Goal: Book appointment/travel/reservation

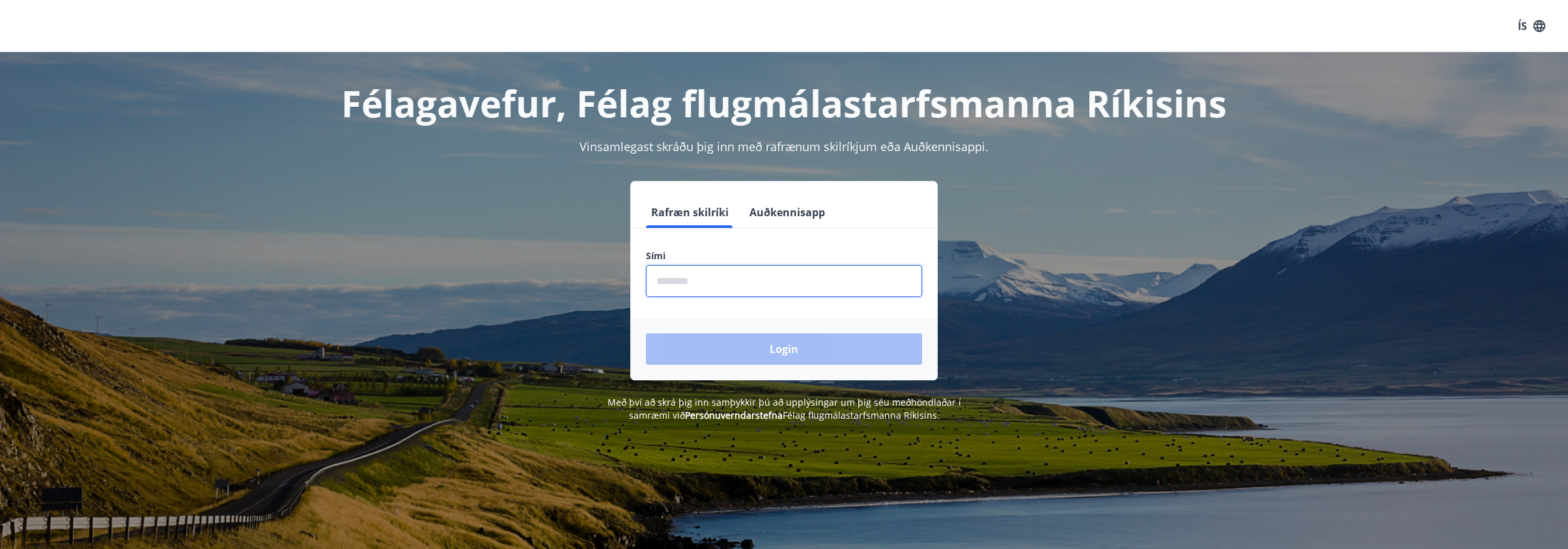
click at [833, 286] on input "phone" at bounding box center [784, 281] width 276 height 32
type input "********"
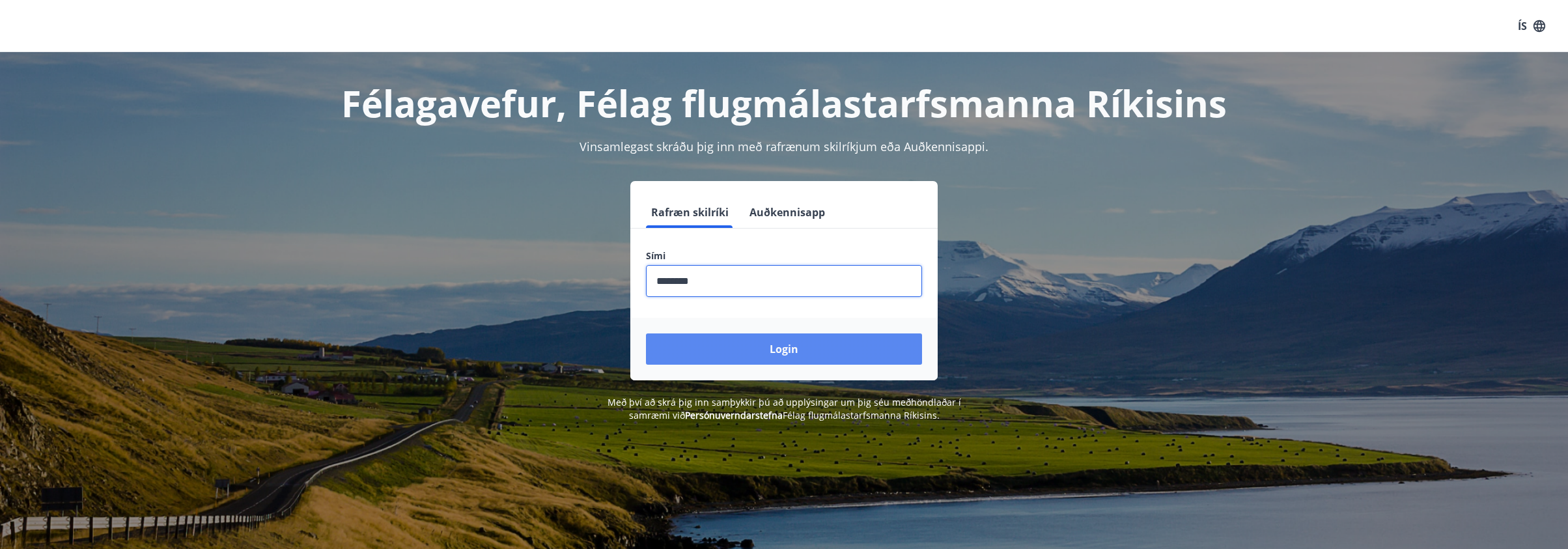
click at [731, 349] on button "Login" at bounding box center [784, 348] width 276 height 31
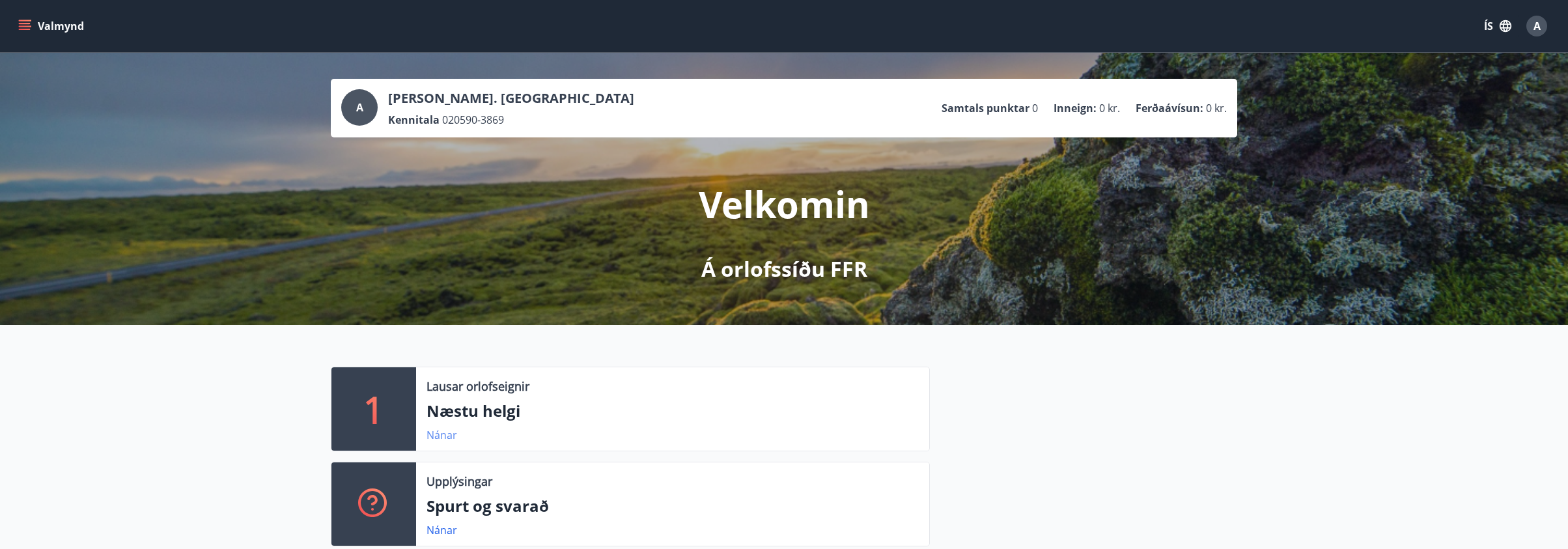
click at [441, 433] on link "Nánar" at bounding box center [442, 435] width 31 height 15
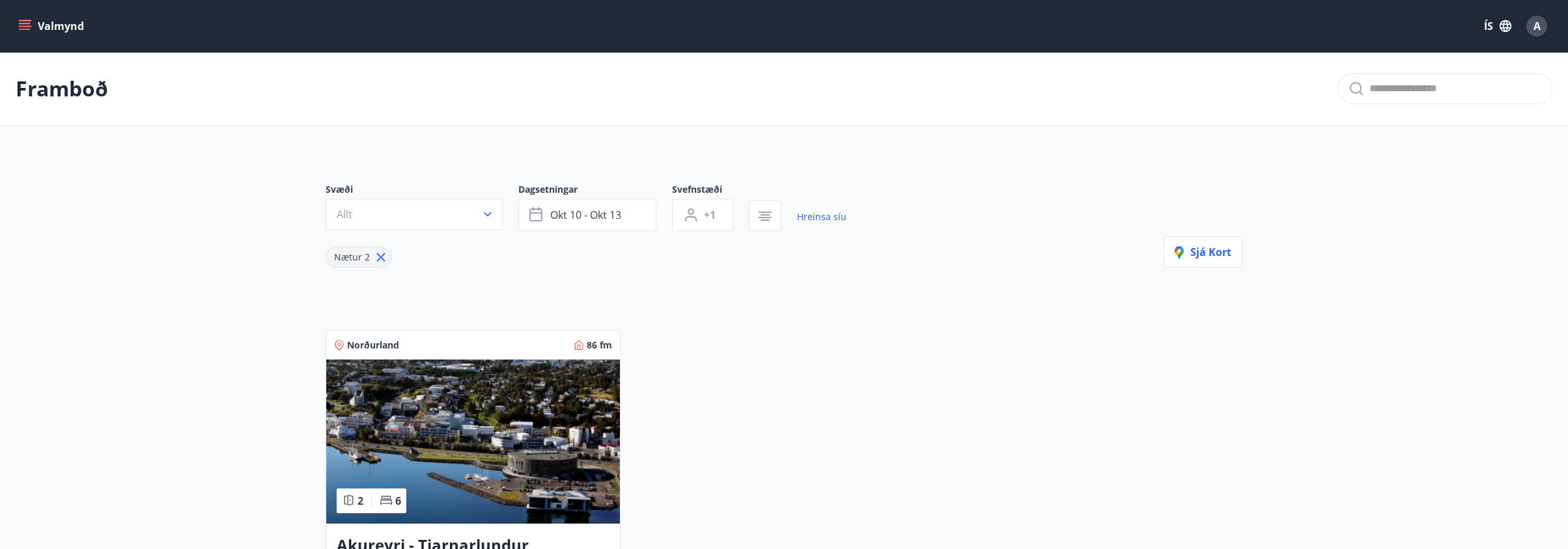
click at [59, 26] on button "Valmynd" at bounding box center [52, 26] width 74 height 24
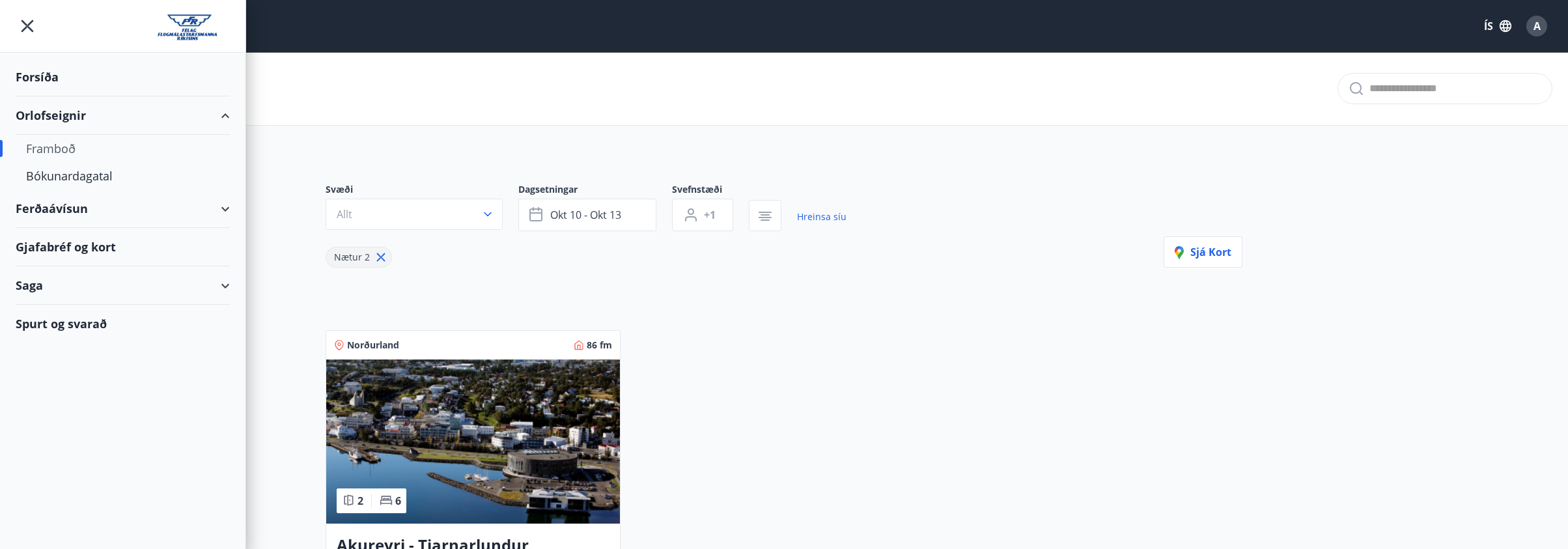
click at [66, 114] on div "Orlofseignir" at bounding box center [122, 115] width 214 height 38
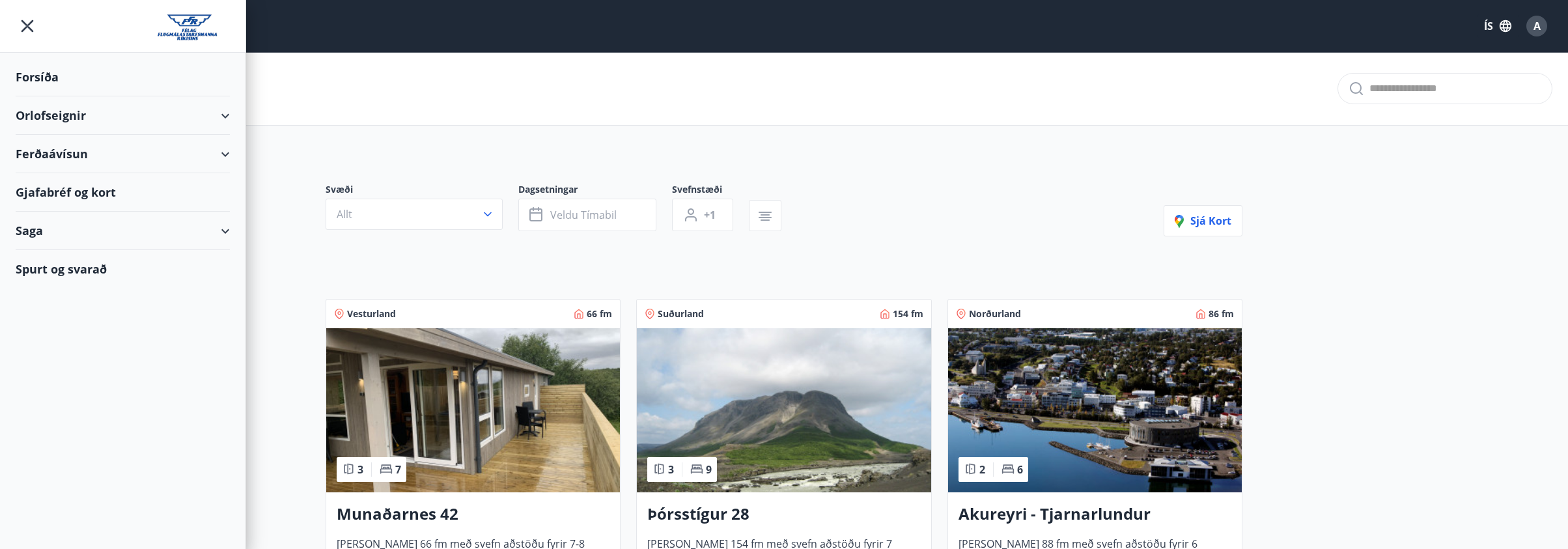
click at [66, 114] on div "Orlofseignir" at bounding box center [122, 115] width 214 height 38
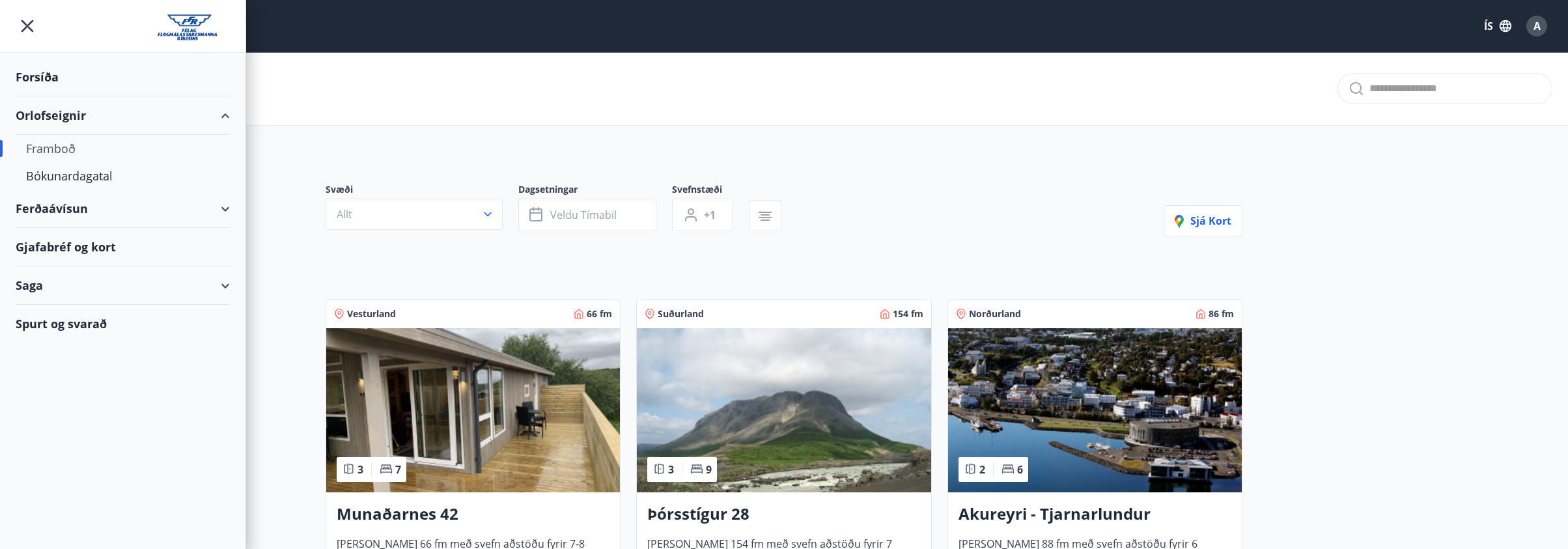
click at [45, 144] on div "Framboð" at bounding box center [123, 148] width 194 height 27
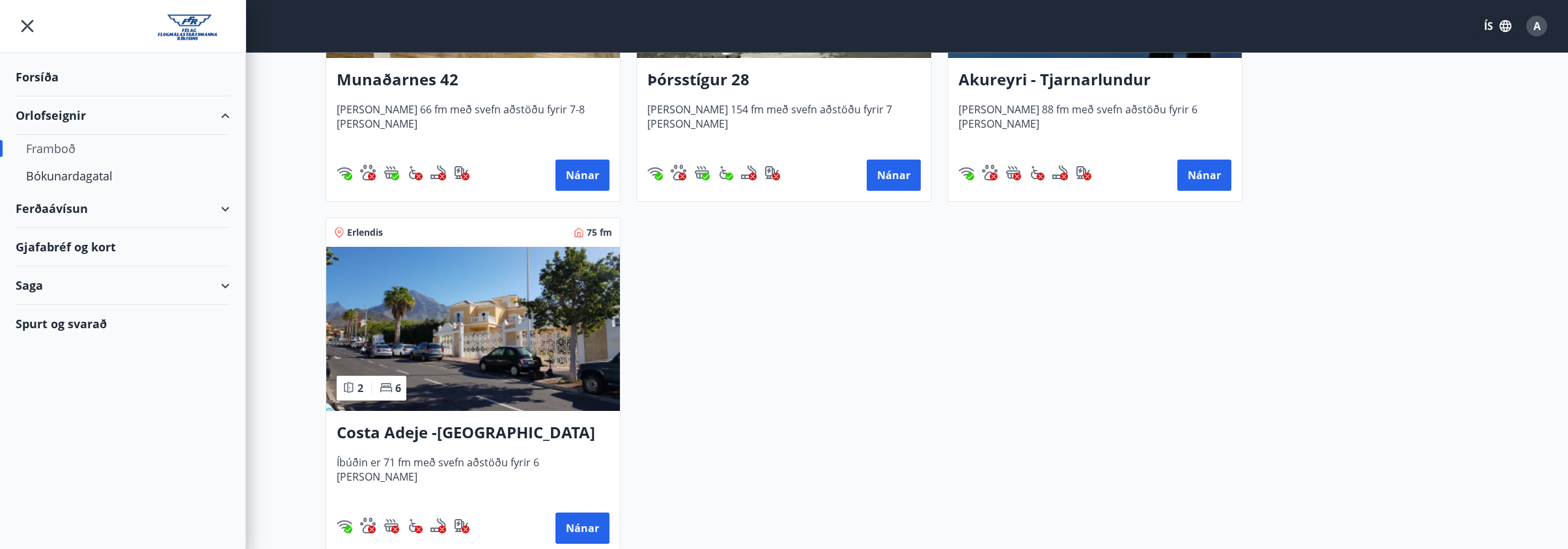
scroll to position [520, 0]
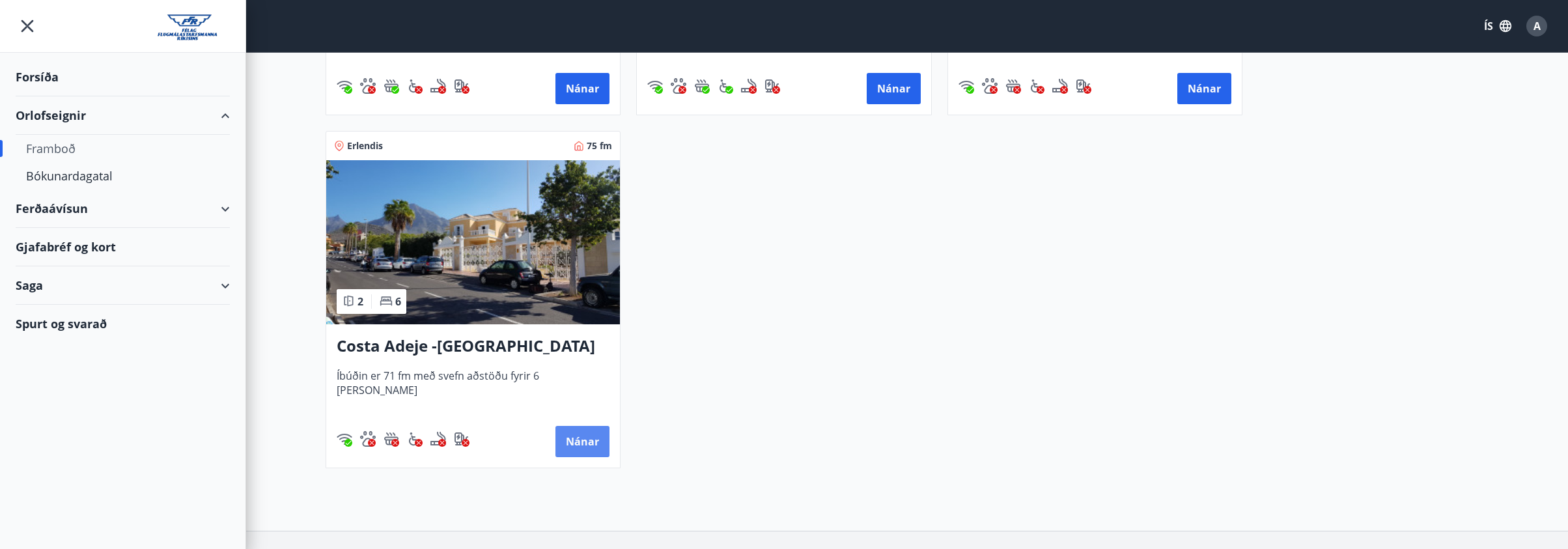
click at [599, 430] on button "Nánar" at bounding box center [583, 441] width 54 height 31
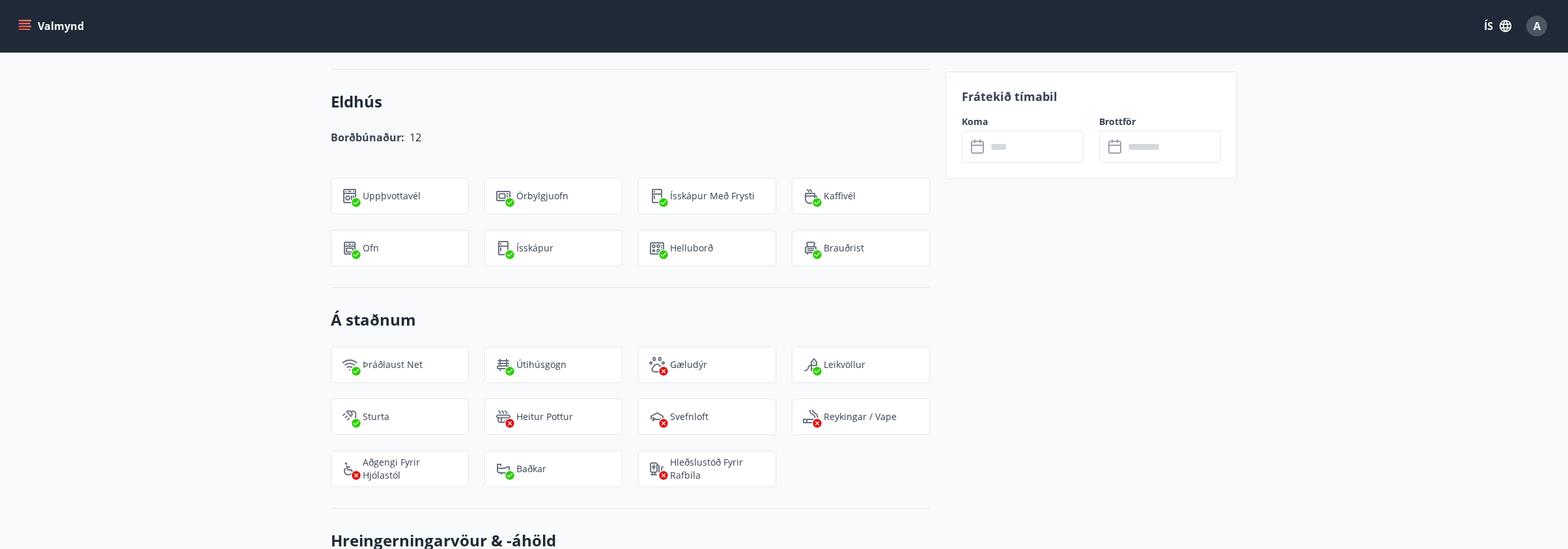
scroll to position [1237, 0]
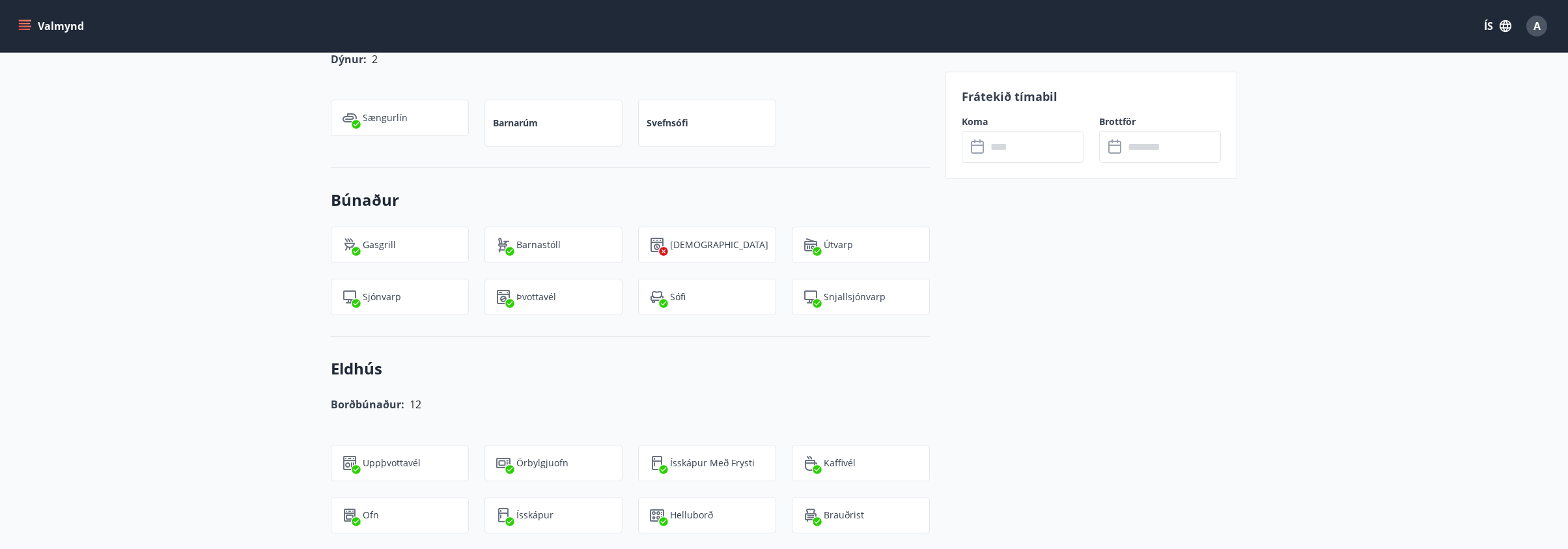
click at [1064, 160] on input "text" at bounding box center [1035, 147] width 97 height 32
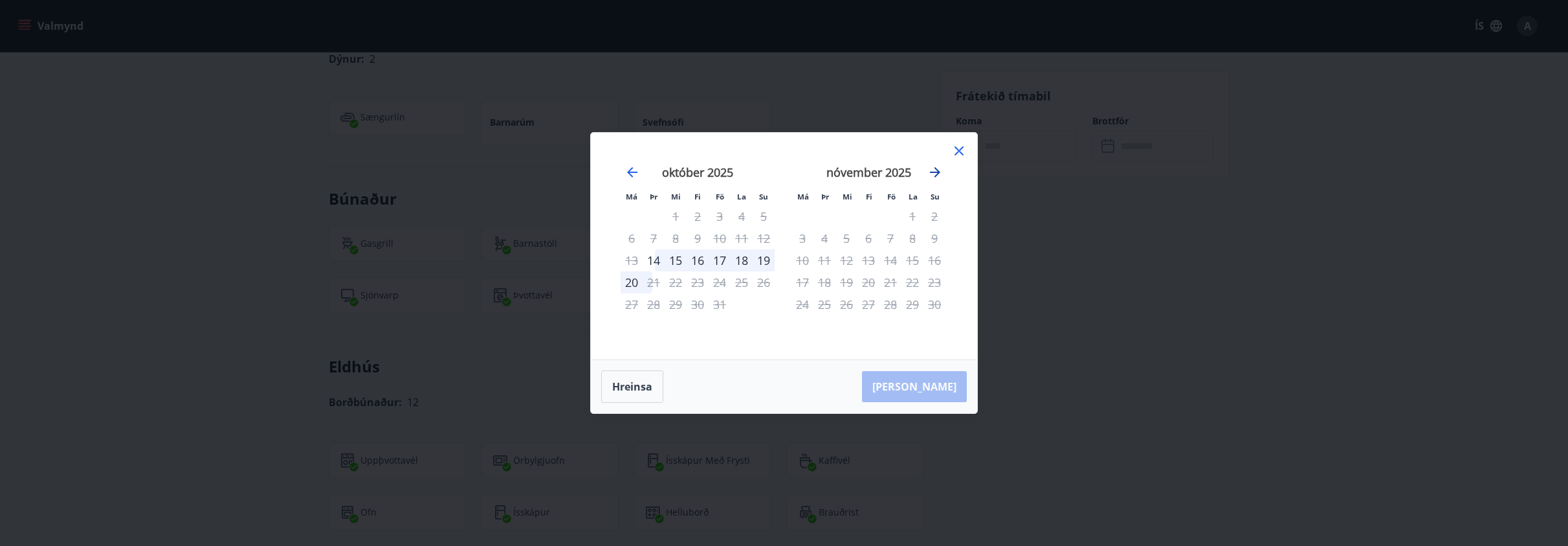
click at [932, 170] on icon "Move forward to switch to the next month." at bounding box center [935, 172] width 15 height 15
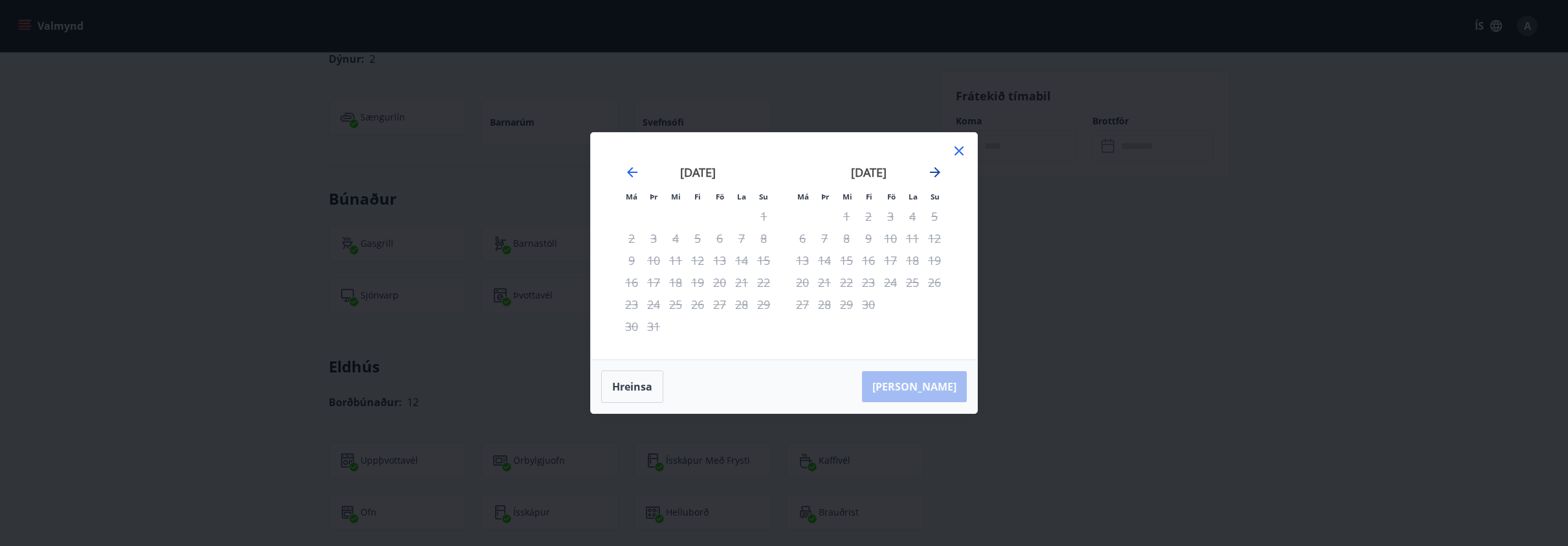
click at [932, 170] on icon "Move forward to switch to the next month." at bounding box center [935, 172] width 15 height 15
click at [933, 171] on icon "Move forward to switch to the next month." at bounding box center [935, 172] width 15 height 15
click at [629, 173] on icon "Move backward to switch to the previous month." at bounding box center [632, 172] width 10 height 10
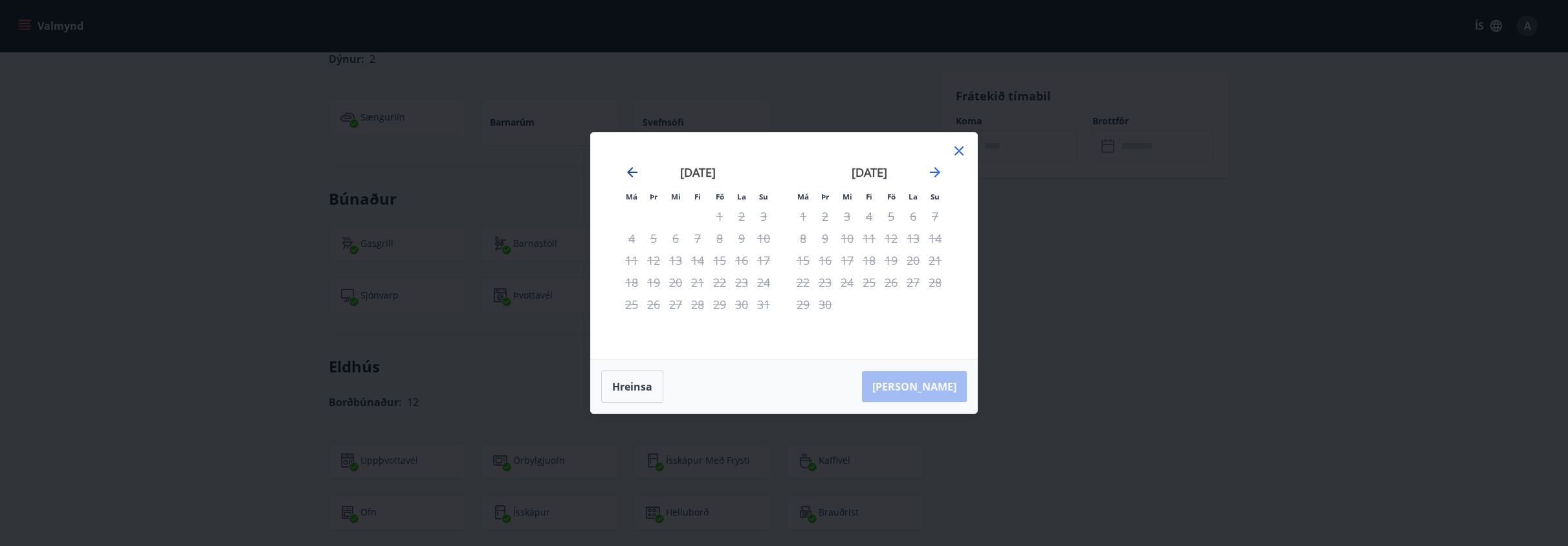
click at [629, 173] on icon "Move backward to switch to the previous month." at bounding box center [632, 172] width 10 height 10
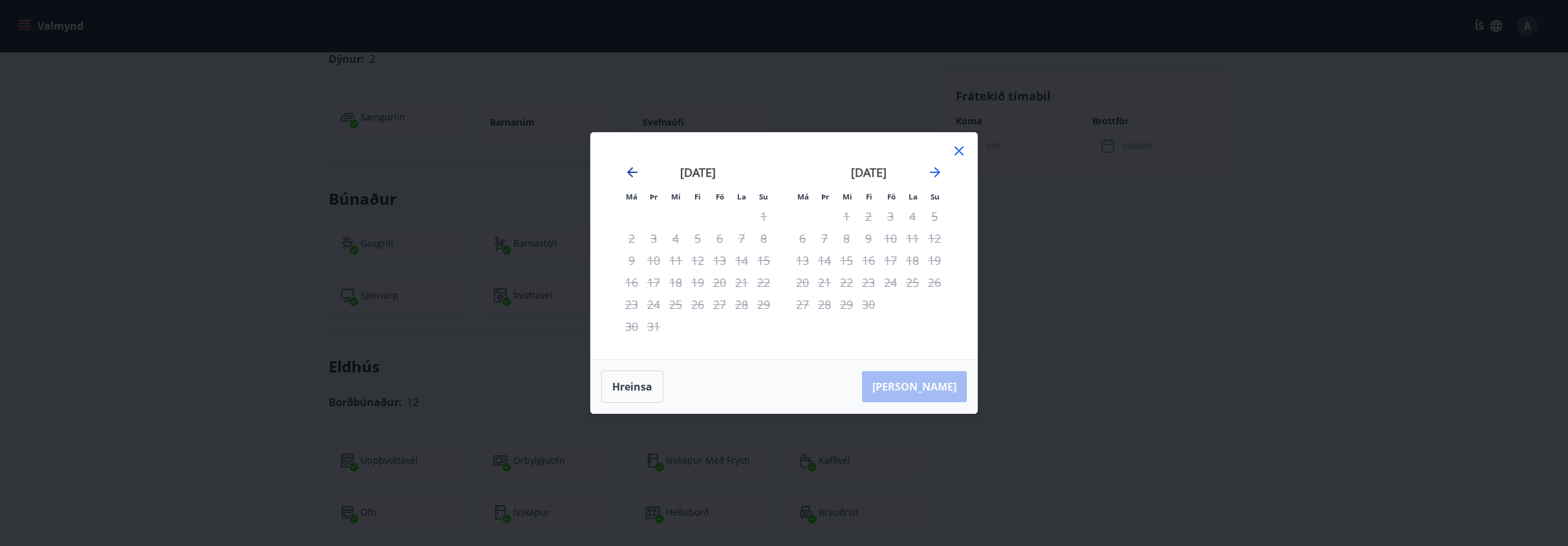
click at [628, 173] on icon "Move backward to switch to the previous month." at bounding box center [632, 172] width 10 height 10
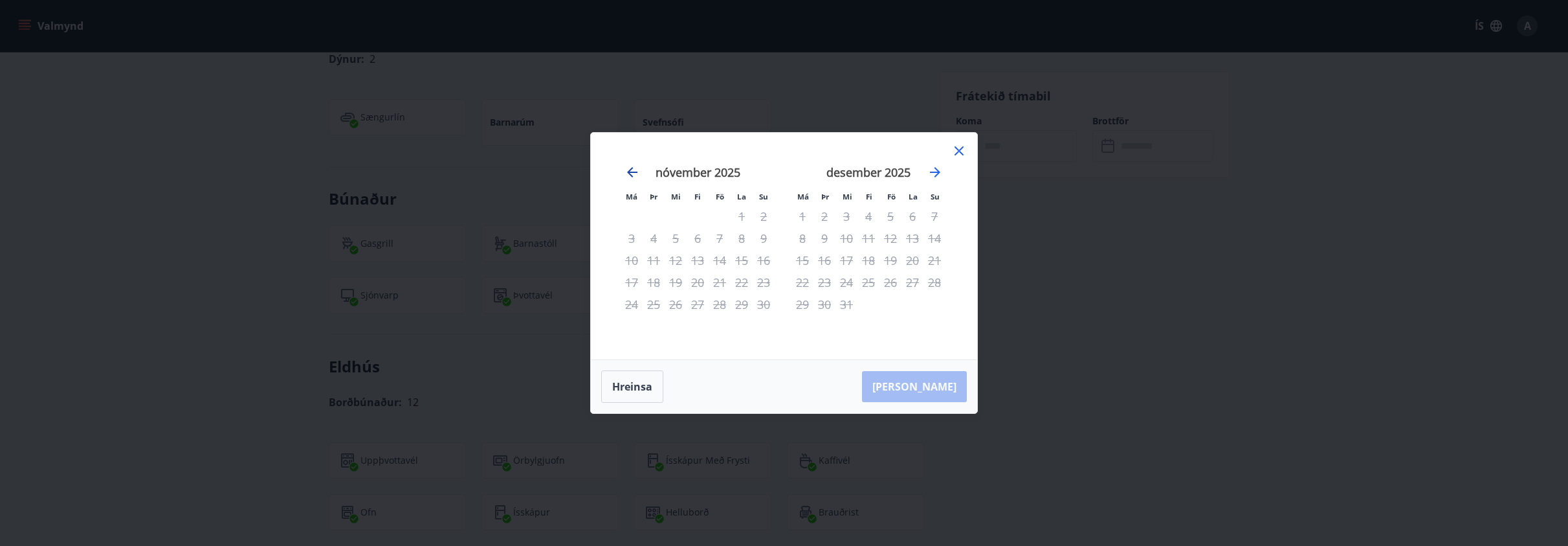
click at [628, 173] on icon "Move backward to switch to the previous month." at bounding box center [632, 172] width 10 height 10
click at [937, 171] on icon "Move forward to switch to the next month." at bounding box center [935, 172] width 15 height 15
click at [963, 148] on icon at bounding box center [959, 150] width 9 height 9
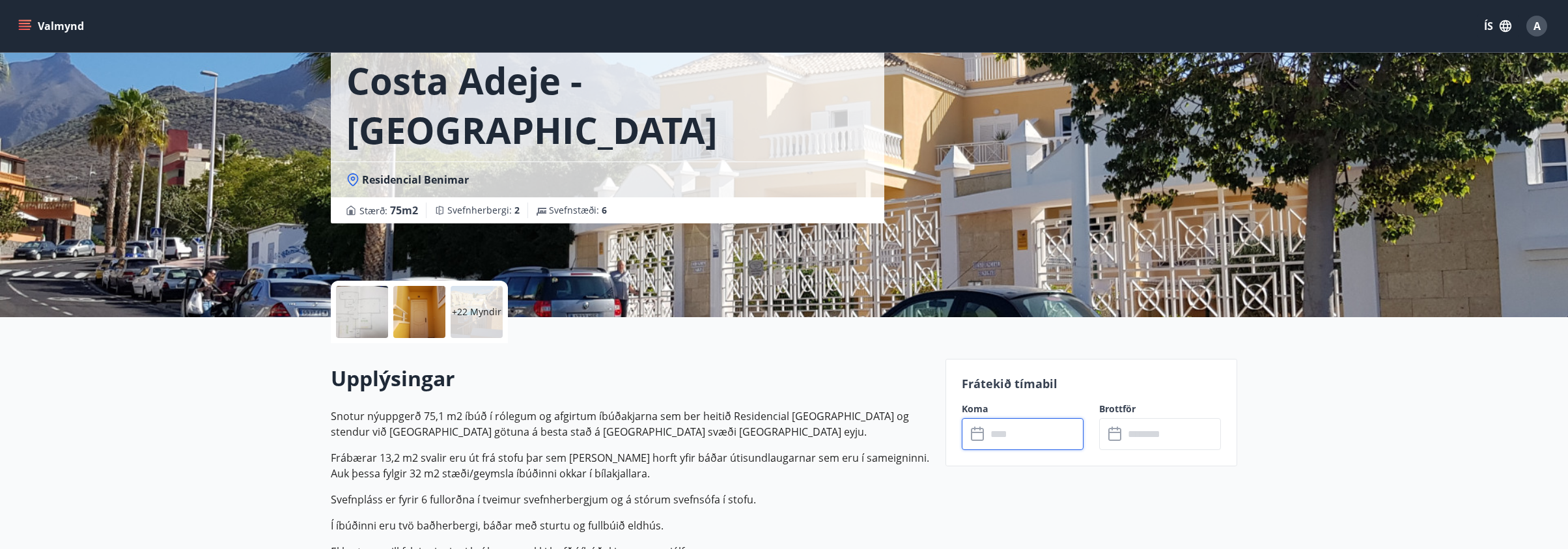
scroll to position [0, 0]
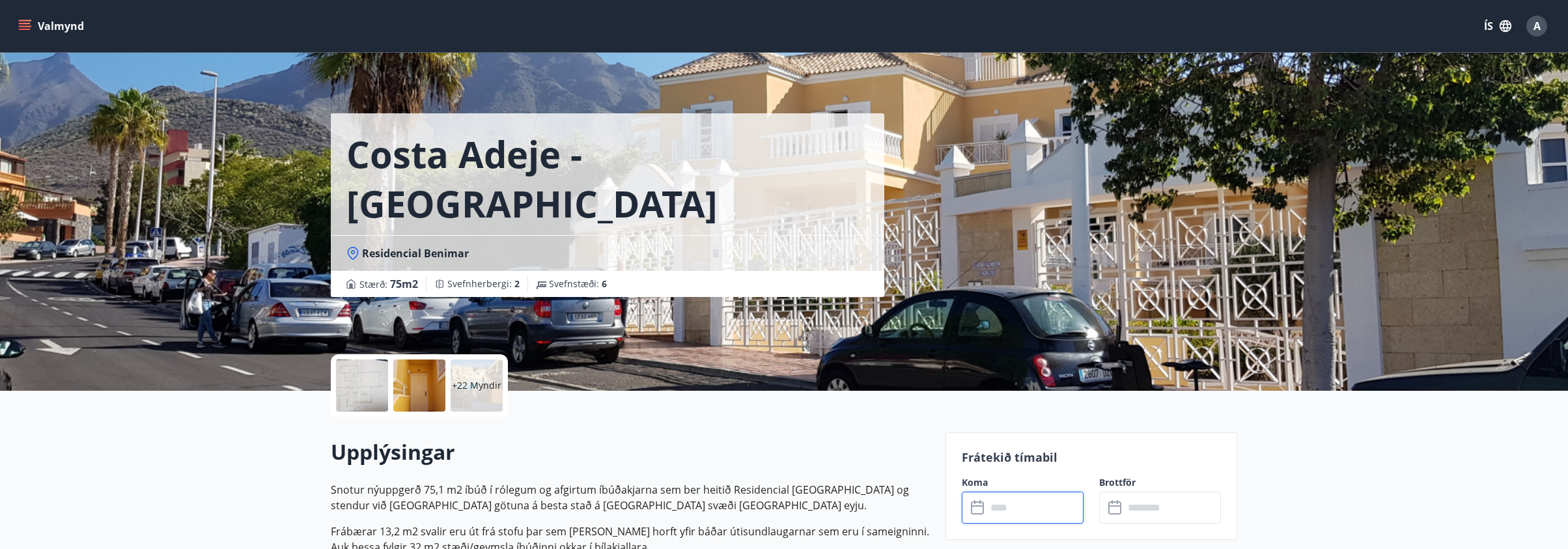
click at [49, 24] on button "Valmynd" at bounding box center [52, 26] width 74 height 24
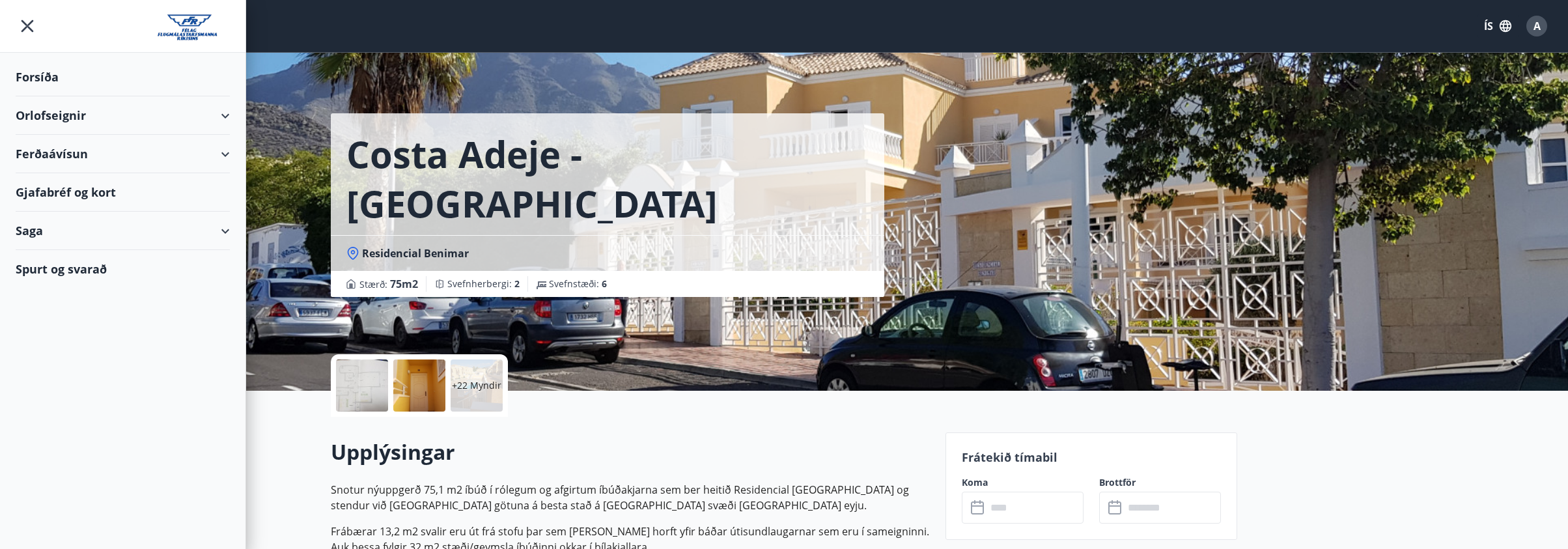
click at [63, 191] on div "Gjafabréf og kort" at bounding box center [122, 192] width 214 height 38
